Goal: Check status: Check status

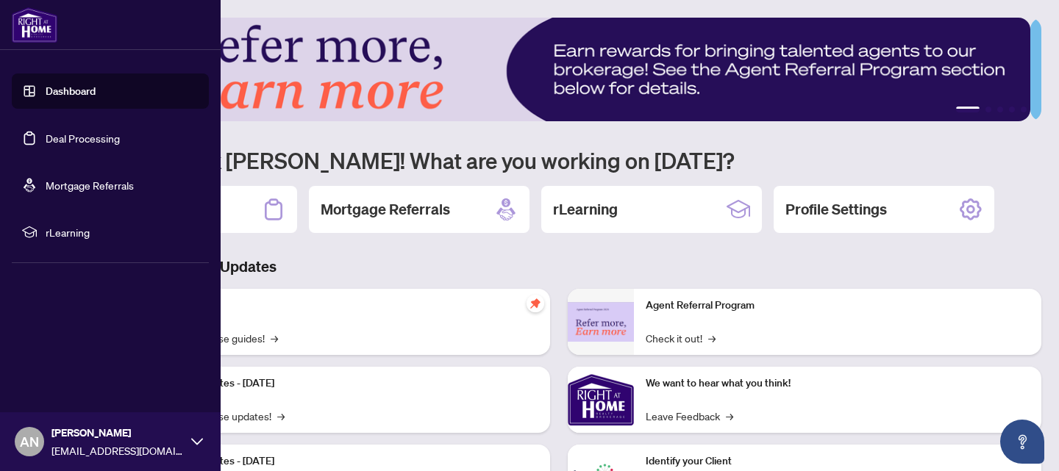
click at [93, 132] on link "Deal Processing" at bounding box center [83, 138] width 74 height 13
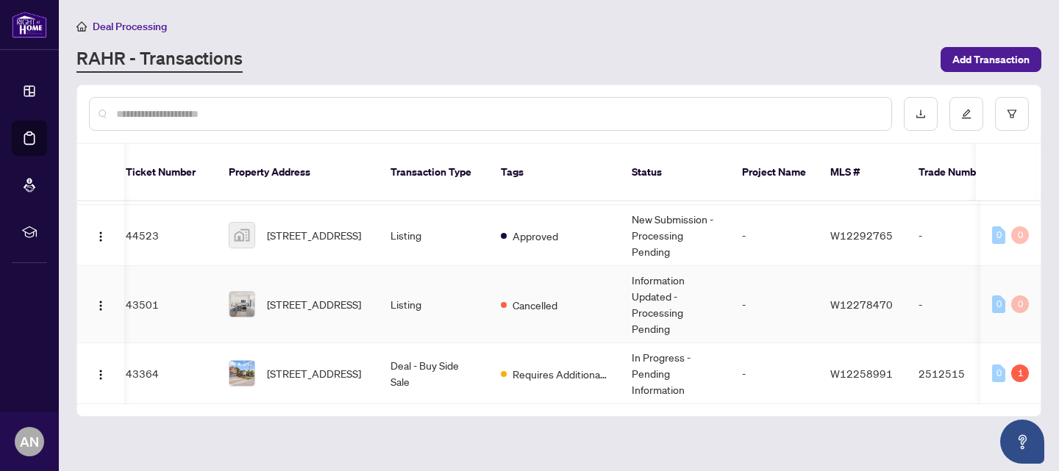
scroll to position [0, 10]
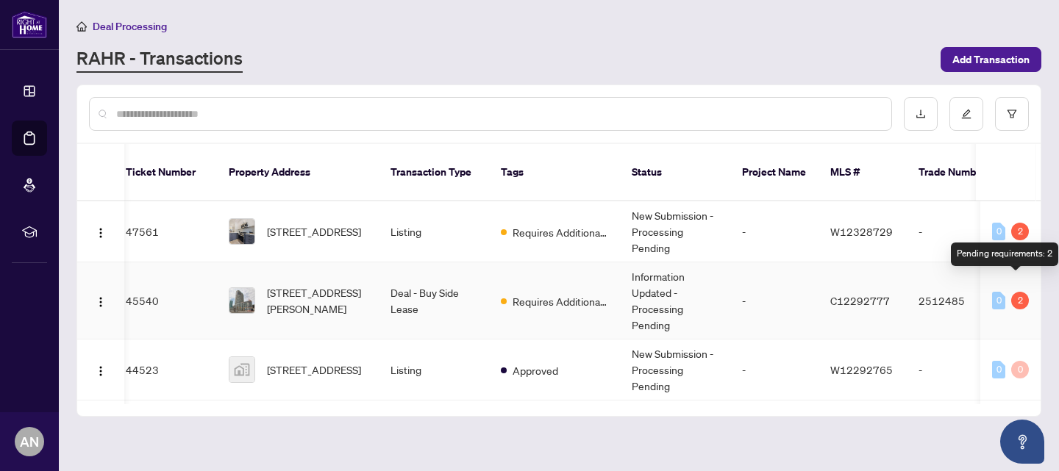
click at [1021, 292] on div "2" at bounding box center [1020, 301] width 18 height 18
click at [630, 293] on td "Information Updated - Processing Pending" at bounding box center [675, 301] width 110 height 77
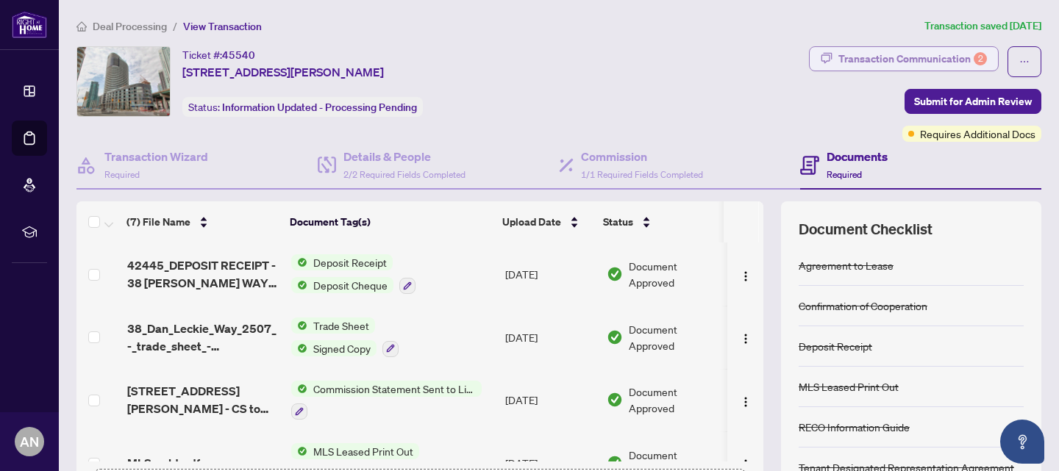
click at [845, 47] on div "Transaction Communication 2" at bounding box center [912, 59] width 149 height 24
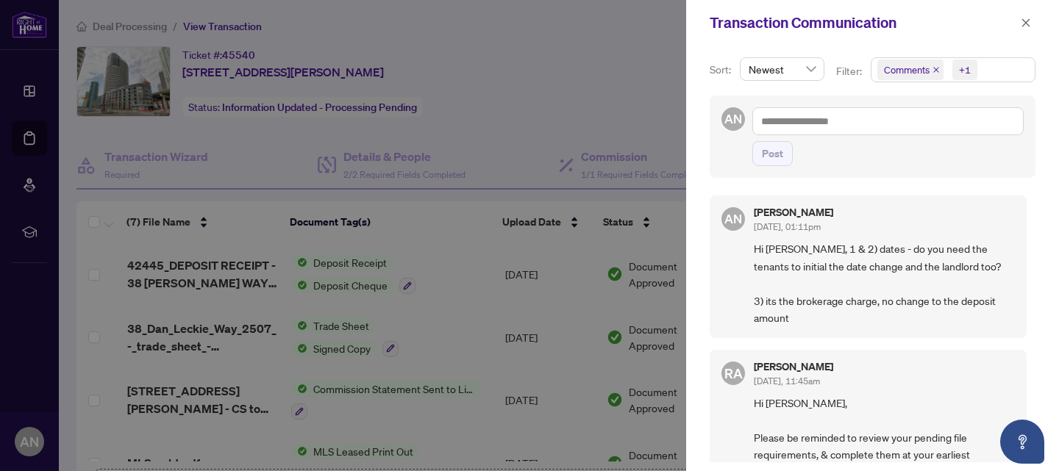
click at [585, 30] on div at bounding box center [529, 235] width 1059 height 471
click at [1019, 435] on icon "Open asap" at bounding box center [1022, 442] width 18 height 18
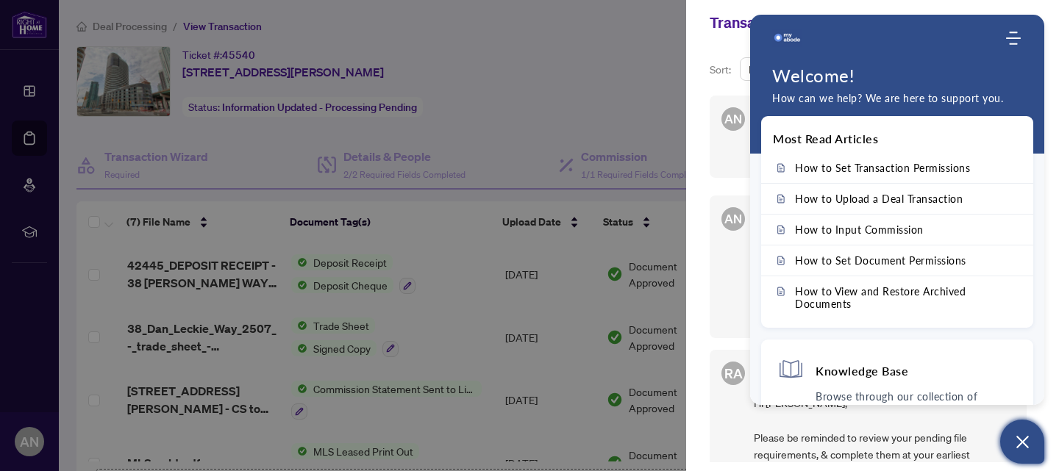
click at [643, 91] on div at bounding box center [529, 235] width 1059 height 471
click at [593, 49] on div at bounding box center [529, 235] width 1059 height 471
click at [715, 36] on div "Transaction Communication" at bounding box center [872, 23] width 373 height 46
click at [517, 63] on div at bounding box center [529, 235] width 1059 height 471
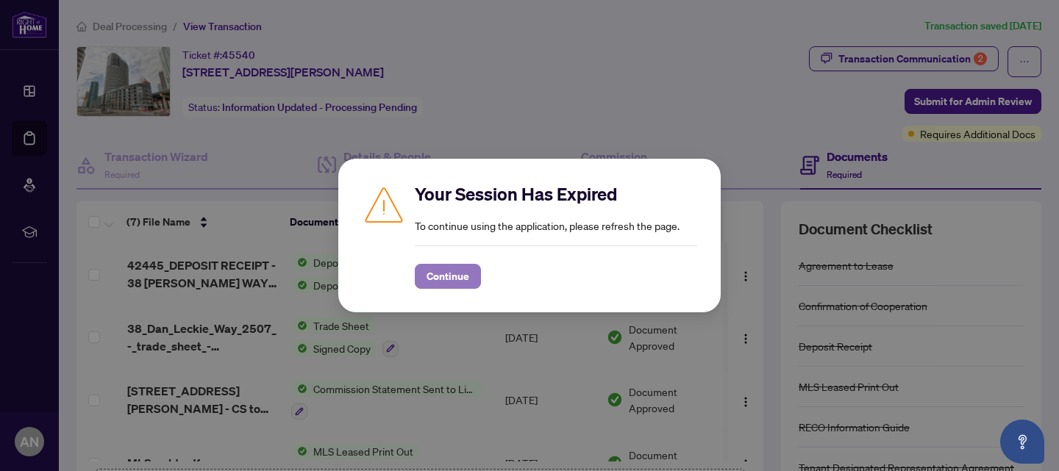
click at [438, 277] on span "Continue" at bounding box center [448, 277] width 43 height 24
